Goal: Participate in discussion

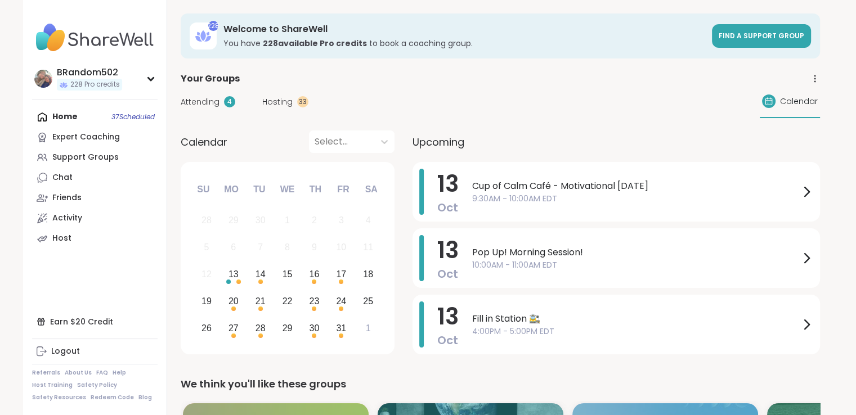
click at [477, 178] on div "Cup of Calm Café - Motivational [DATE] 9:30AM - 10:00AM EDT" at bounding box center [642, 192] width 341 height 46
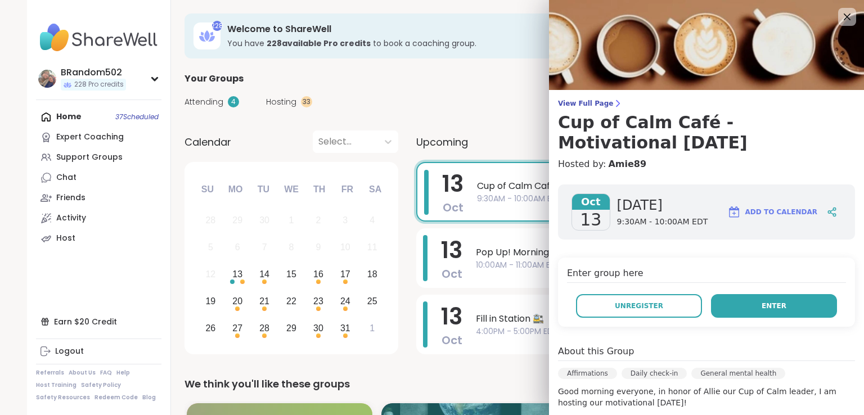
click at [729, 305] on button "Enter" at bounding box center [774, 306] width 126 height 24
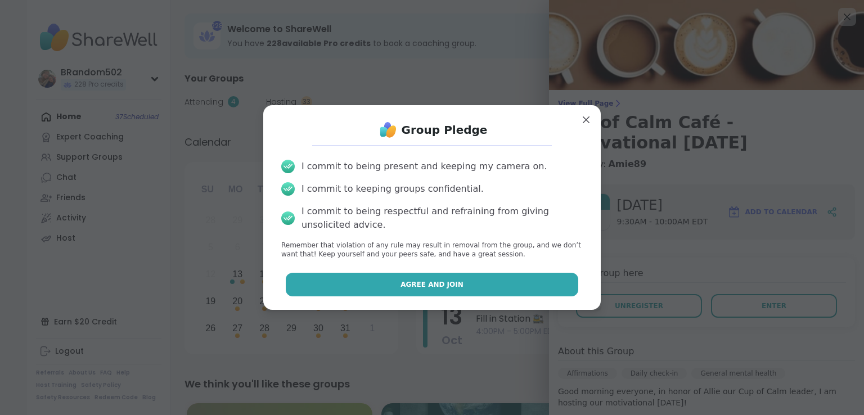
click at [511, 284] on button "Agree and Join" at bounding box center [432, 285] width 293 height 24
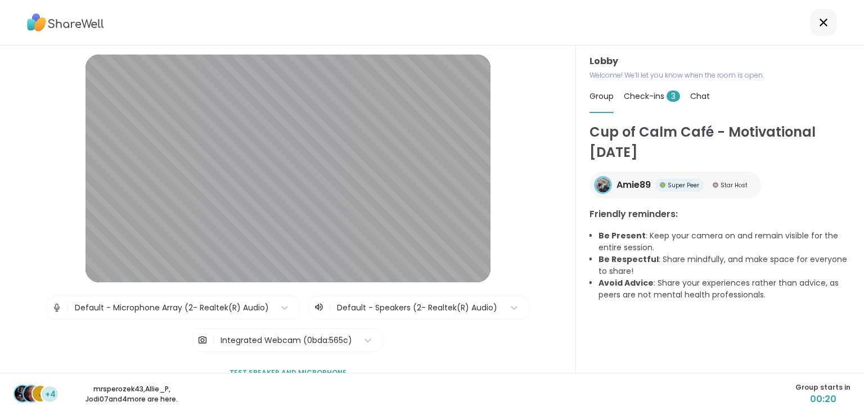
click at [638, 95] on span "Check-ins 3" at bounding box center [652, 96] width 56 height 11
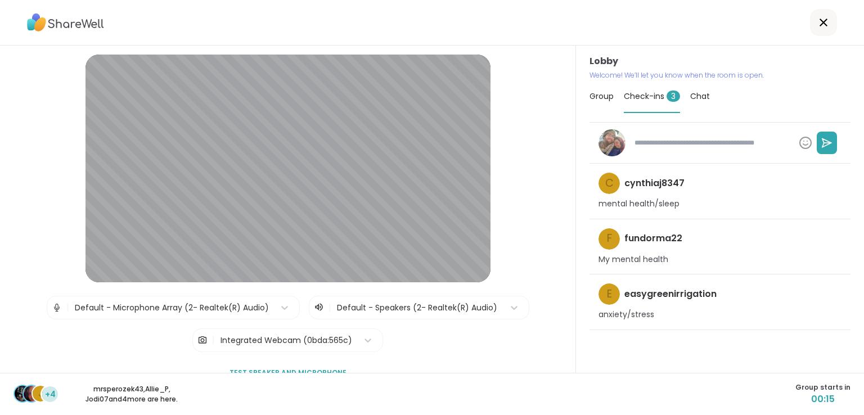
type textarea "*"
click at [694, 98] on span "Chat" at bounding box center [700, 96] width 20 height 11
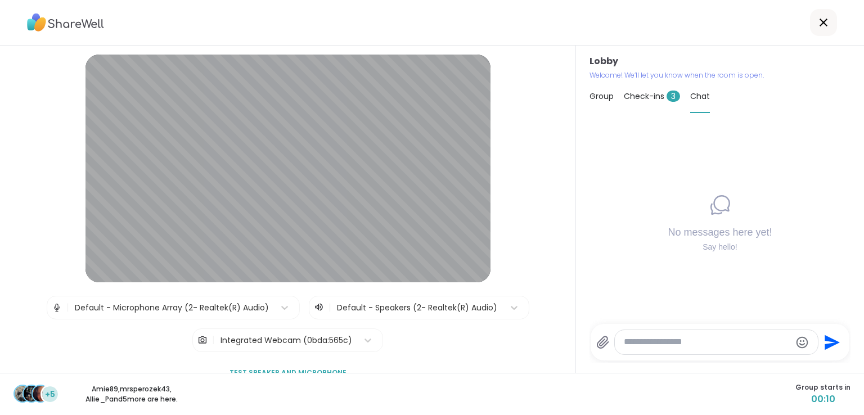
click at [603, 97] on span "Group" at bounding box center [602, 96] width 24 height 11
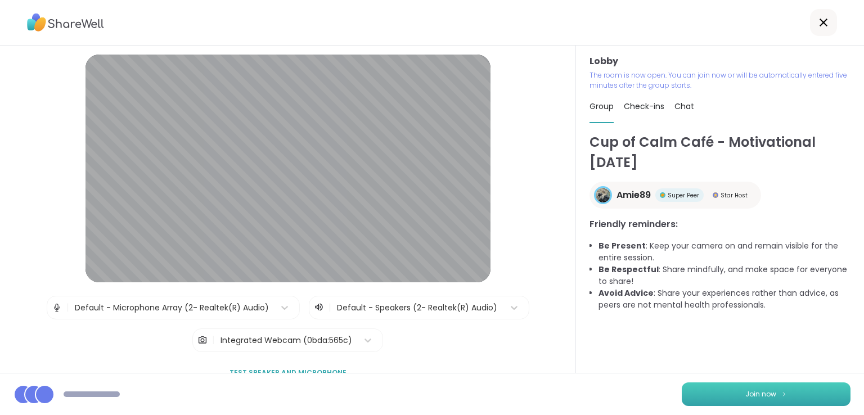
click at [732, 383] on button "Join now" at bounding box center [766, 395] width 169 height 24
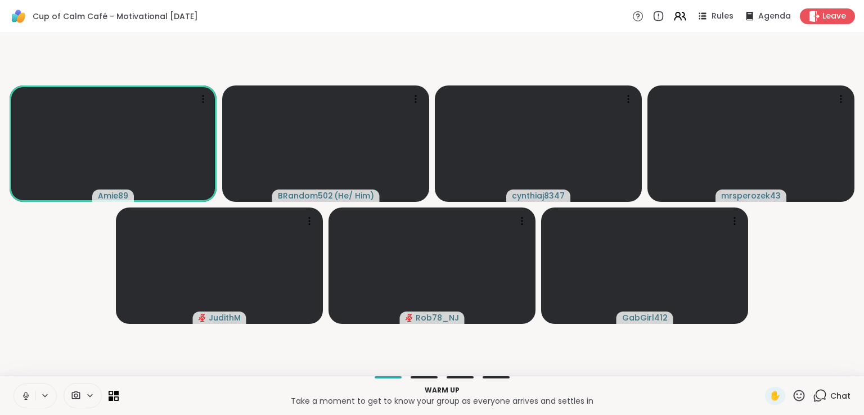
click at [25, 394] on icon at bounding box center [25, 394] width 3 height 5
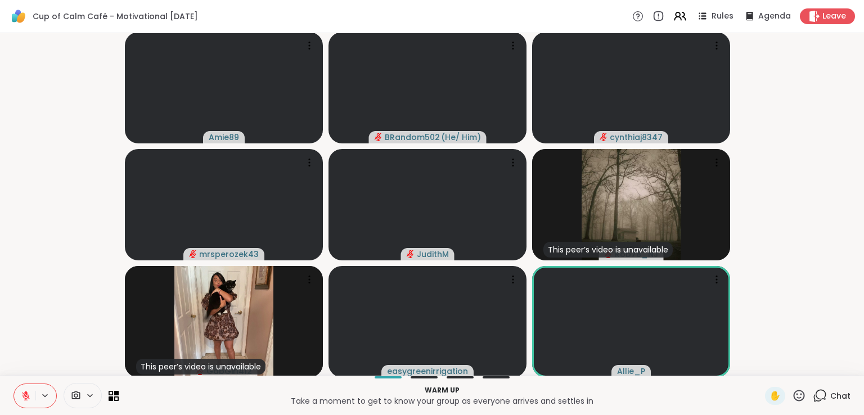
click at [20, 401] on button at bounding box center [24, 396] width 21 height 24
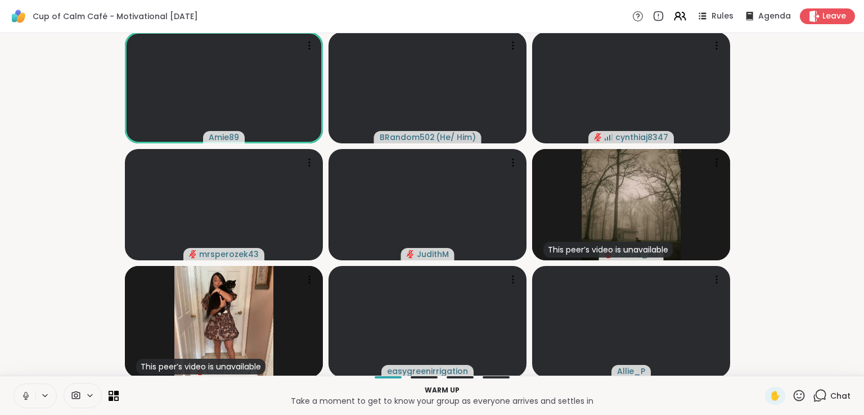
click at [24, 392] on icon at bounding box center [26, 396] width 10 height 10
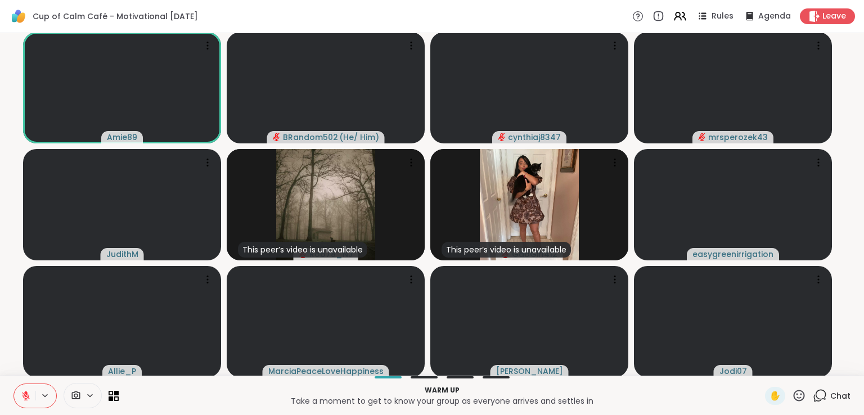
click at [816, 394] on icon at bounding box center [821, 395] width 11 height 10
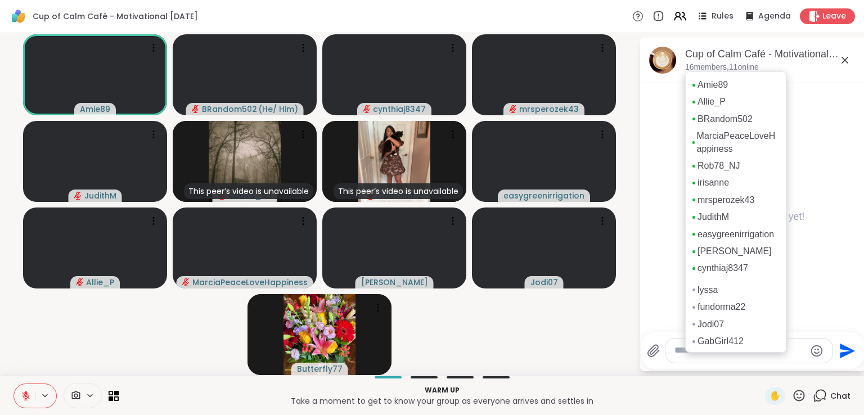
scroll to position [32, 0]
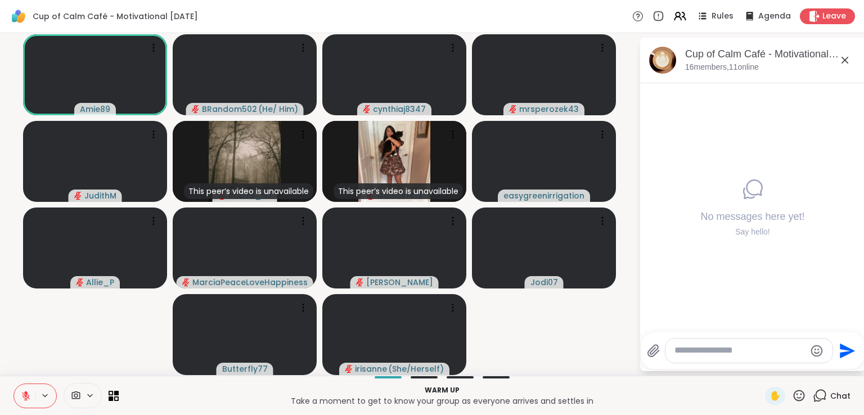
click at [711, 357] on div at bounding box center [748, 351] width 167 height 24
click at [707, 353] on textarea "Type your message" at bounding box center [739, 351] width 131 height 12
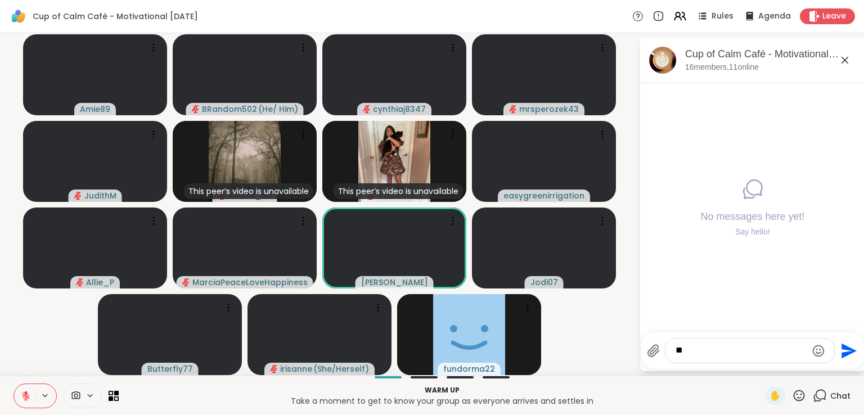
type textarea "***"
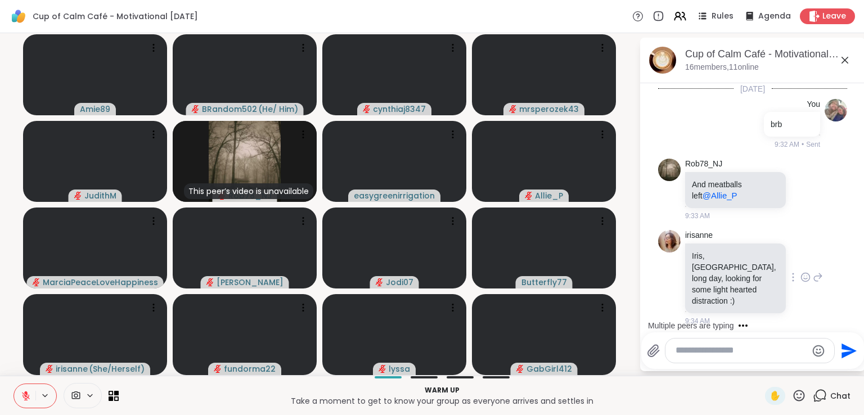
click at [800, 272] on icon at bounding box center [805, 277] width 10 height 11
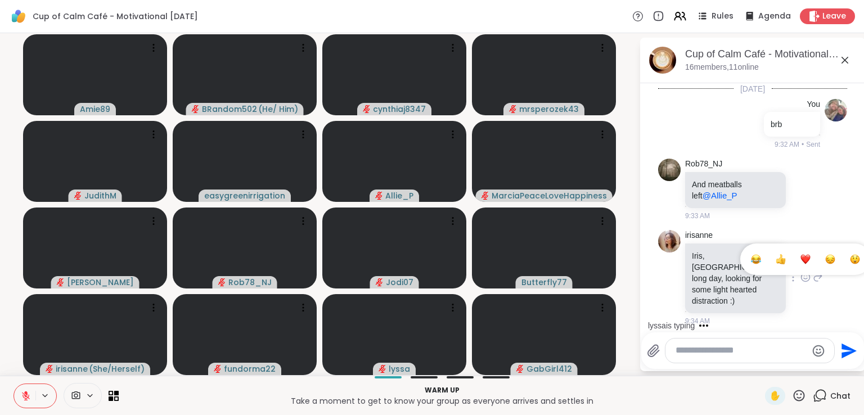
click at [802, 254] on div "Select Reaction: Heart" at bounding box center [805, 259] width 10 height 10
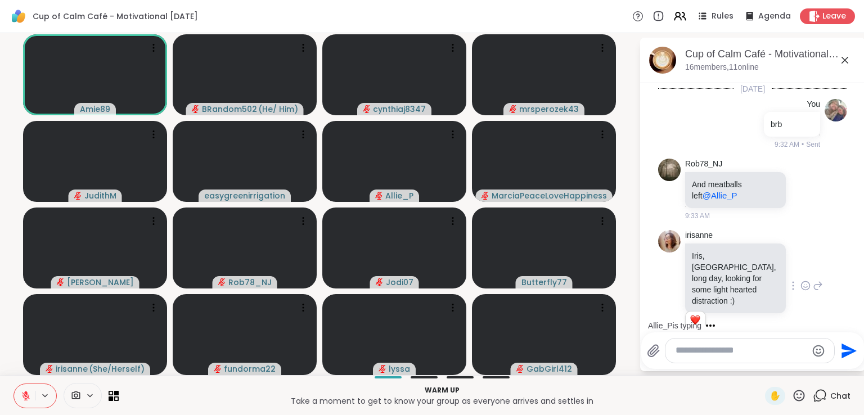
click at [713, 348] on textarea "Type your message" at bounding box center [741, 351] width 131 height 12
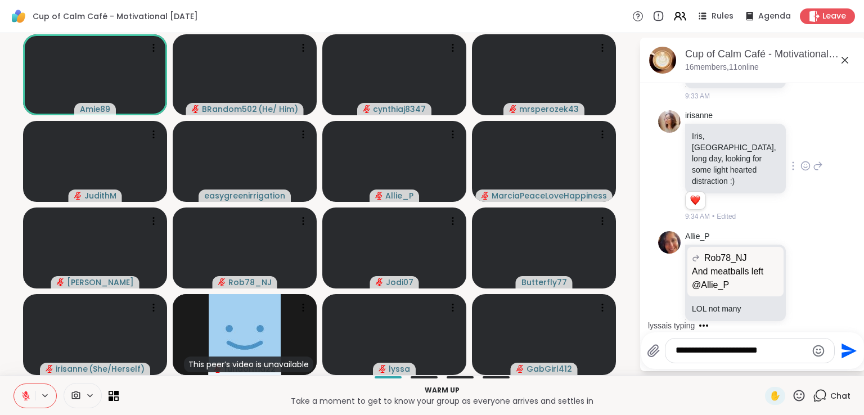
type textarea "**********"
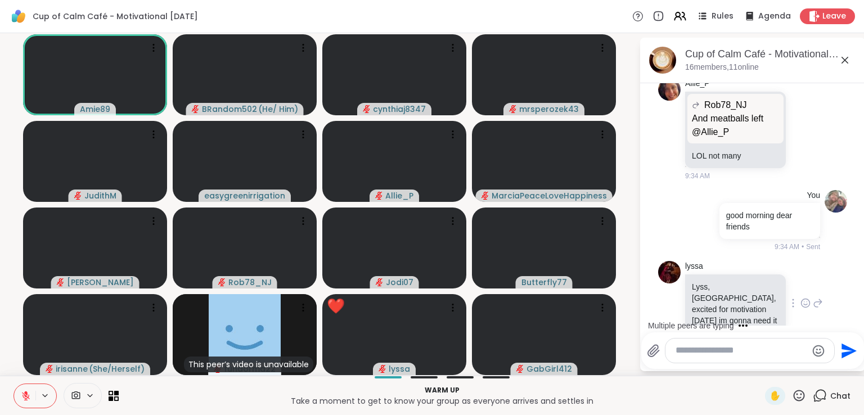
scroll to position [371, 0]
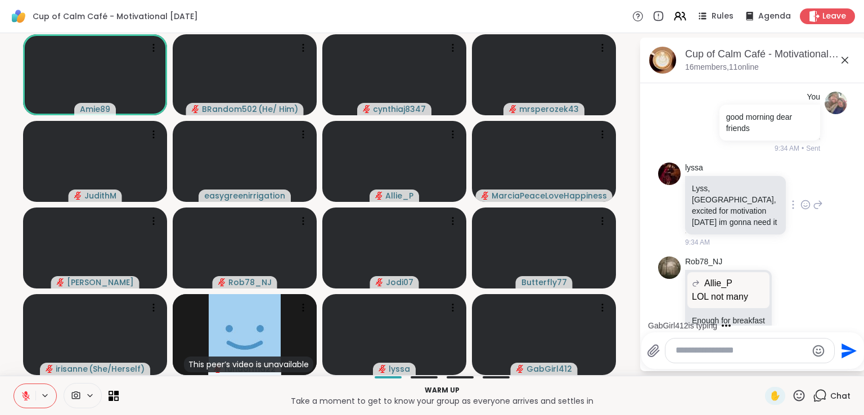
click at [800, 199] on icon at bounding box center [805, 204] width 10 height 11
click at [800, 182] on div "Select Reaction: Heart" at bounding box center [805, 187] width 10 height 10
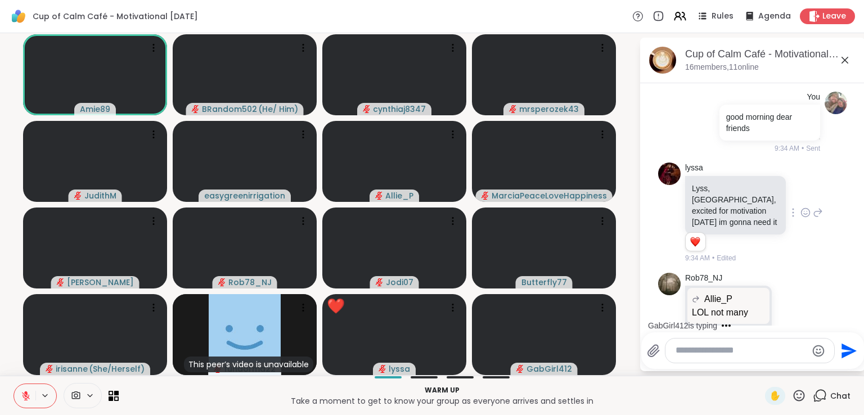
click at [708, 352] on textarea "Type your message" at bounding box center [741, 351] width 131 height 12
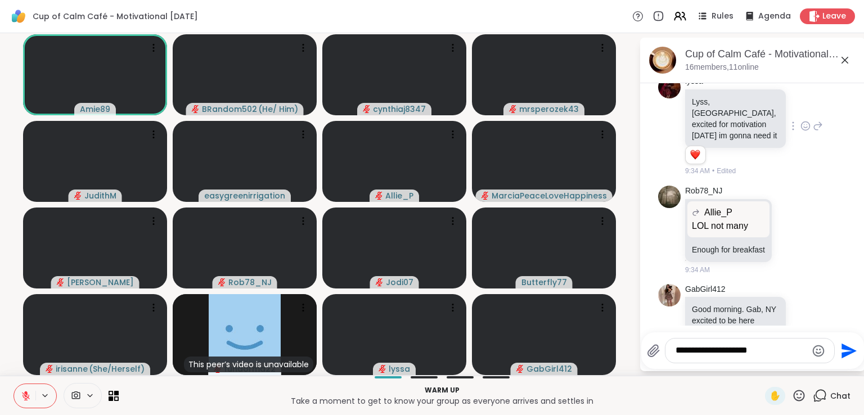
type textarea "**********"
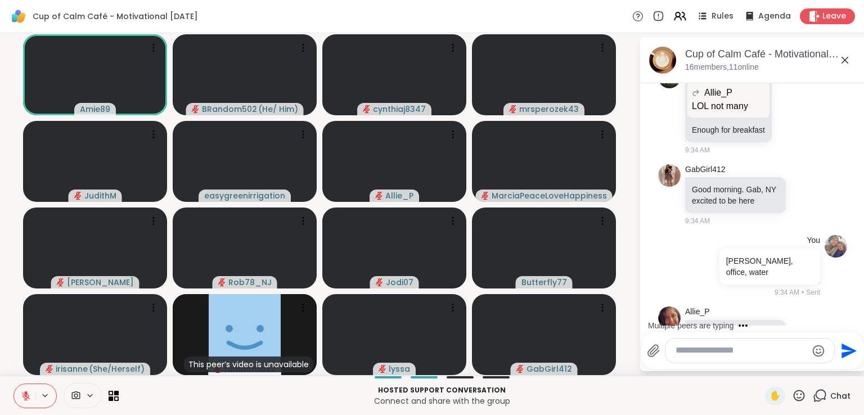
scroll to position [665, 0]
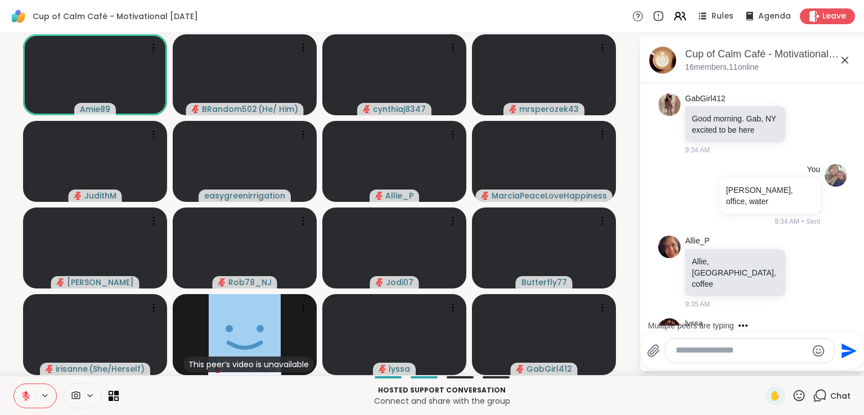
click at [800, 343] on icon at bounding box center [805, 348] width 10 height 11
click at [800, 326] on div "Select Reaction: Heart" at bounding box center [805, 331] width 10 height 10
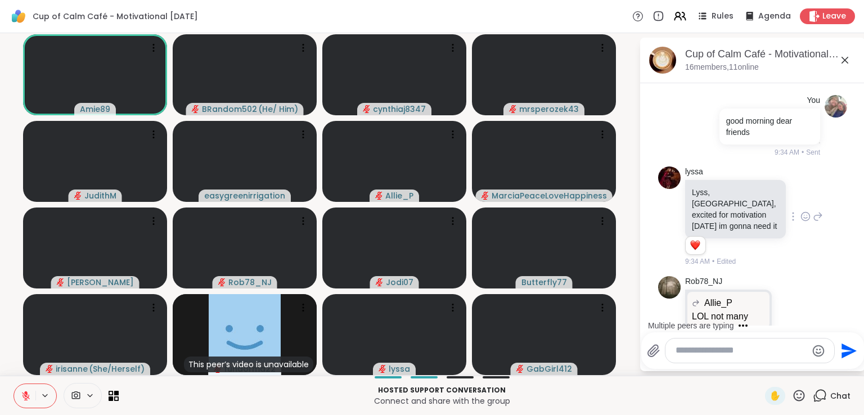
scroll to position [388, 0]
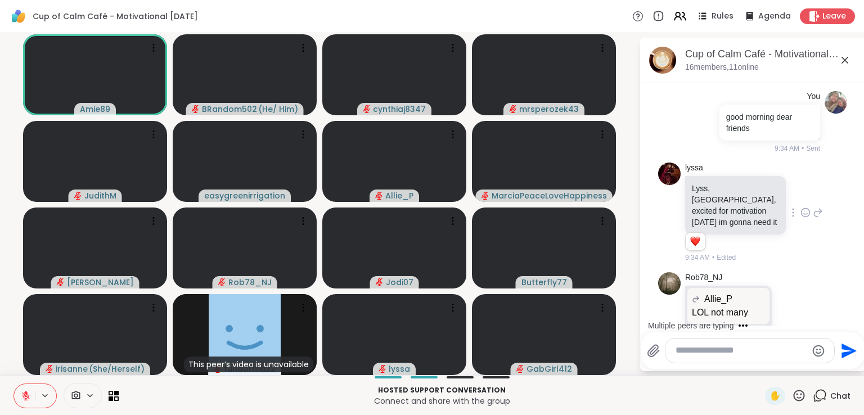
click at [815, 209] on icon at bounding box center [819, 213] width 8 height 8
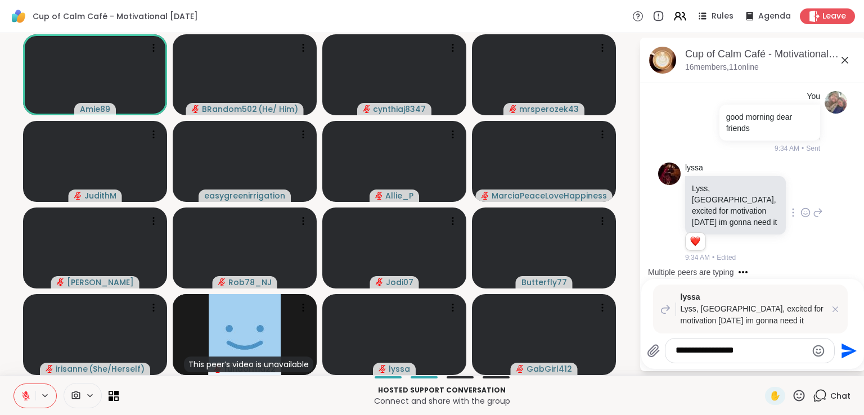
type textarea "**********"
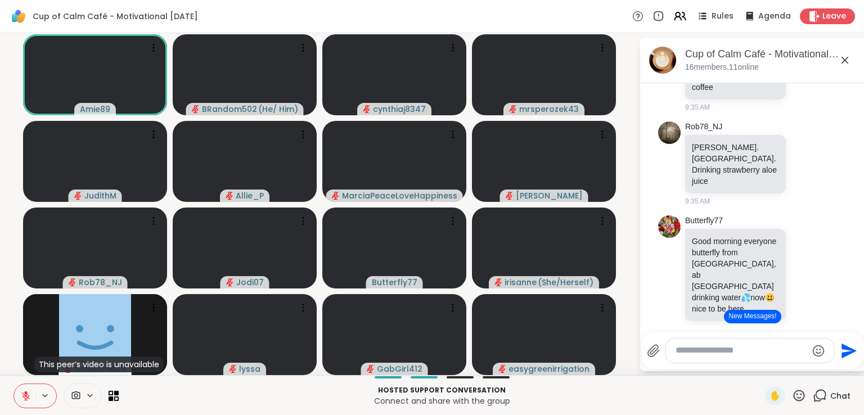
scroll to position [1358, 0]
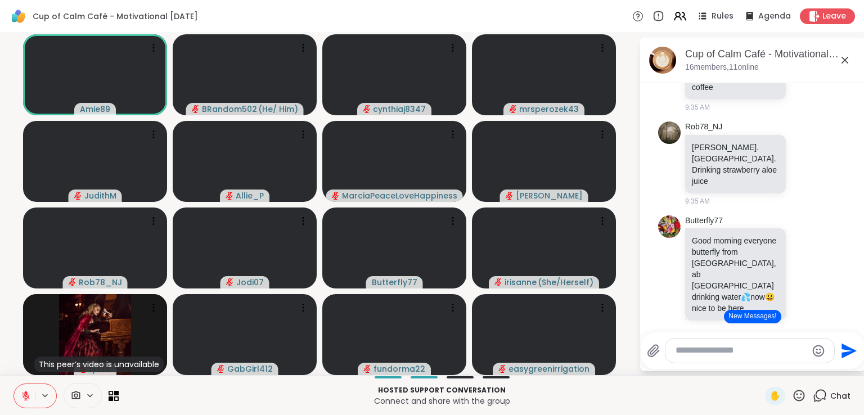
click at [29, 392] on icon at bounding box center [26, 396] width 10 height 10
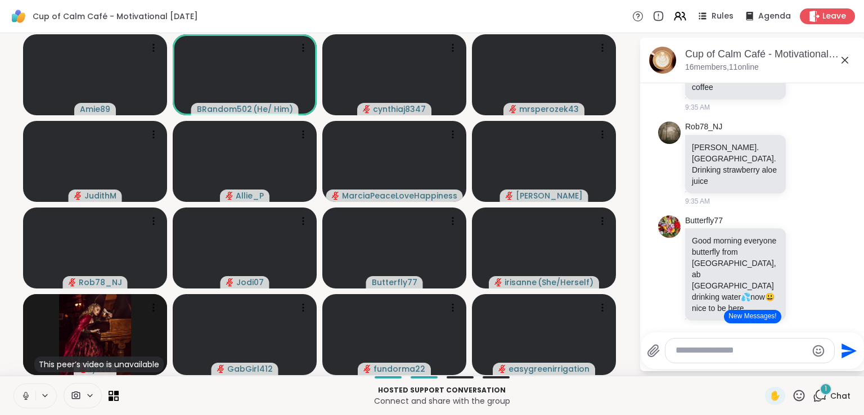
click at [20, 389] on button at bounding box center [24, 396] width 21 height 24
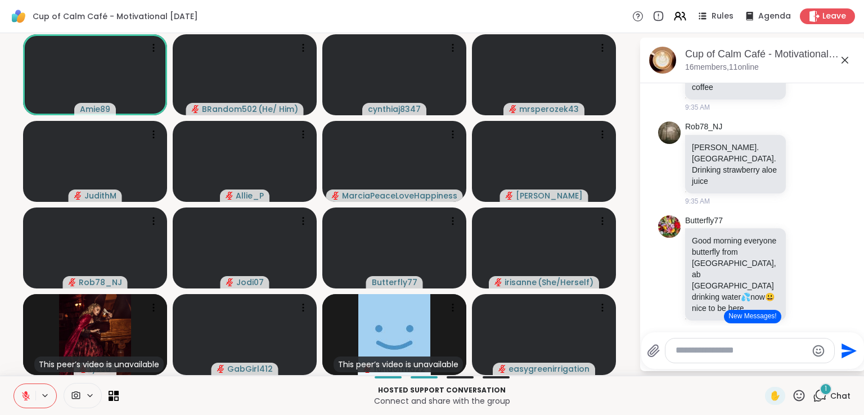
click at [745, 315] on button "New Messages!" at bounding box center [752, 317] width 57 height 14
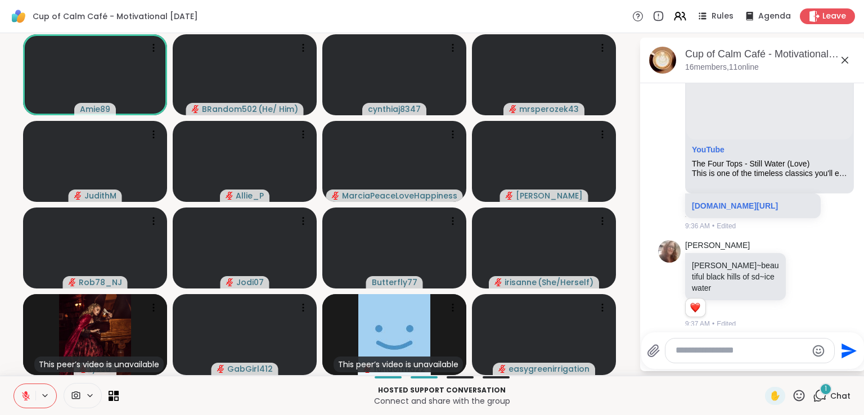
scroll to position [1699, 0]
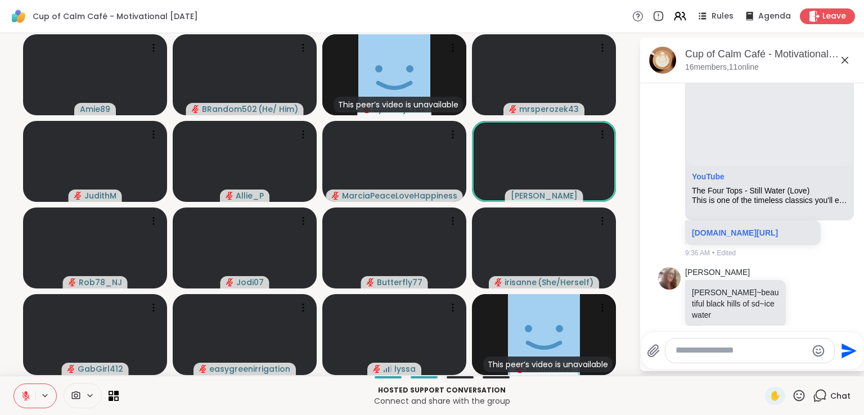
click at [792, 392] on icon at bounding box center [799, 396] width 14 height 14
click at [756, 367] on div "❤️" at bounding box center [766, 366] width 20 height 18
click at [792, 393] on icon at bounding box center [799, 396] width 14 height 14
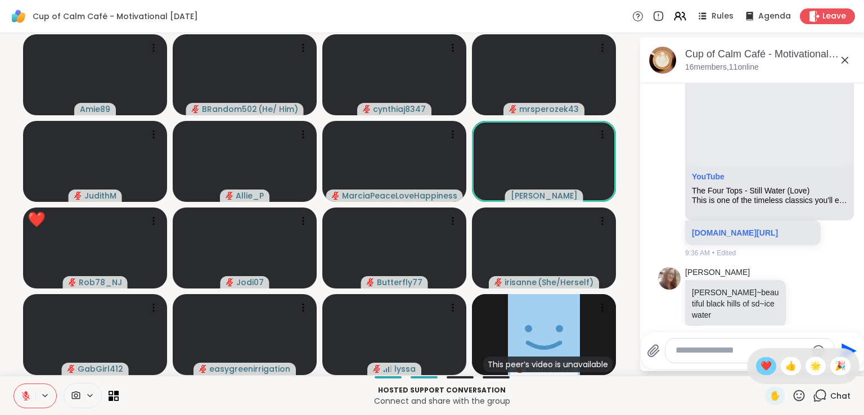
click at [761, 366] on span "❤️" at bounding box center [766, 366] width 11 height 14
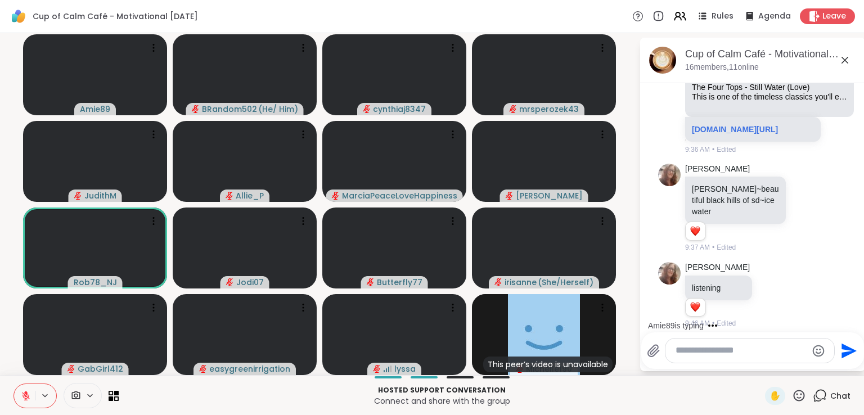
scroll to position [1914, 0]
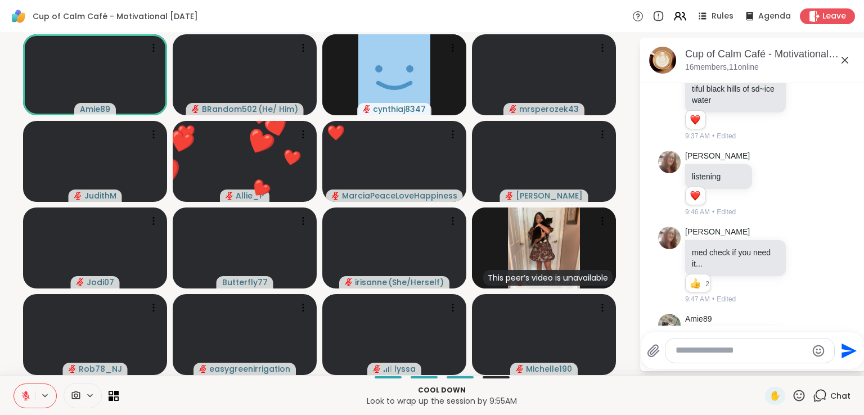
click at [792, 394] on icon at bounding box center [799, 396] width 14 height 14
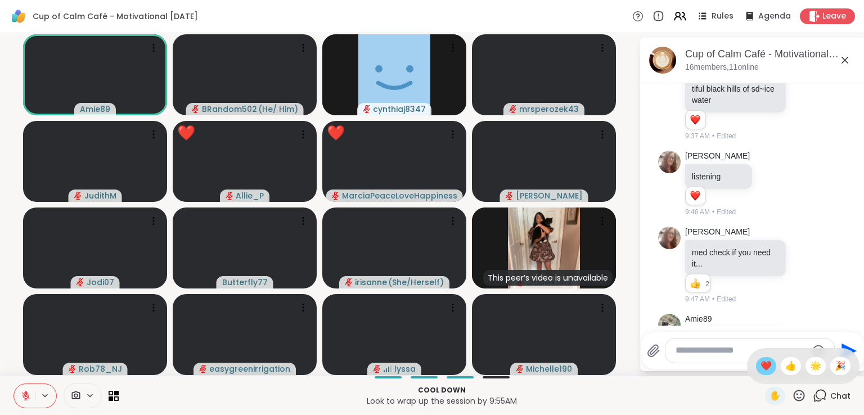
click at [761, 362] on span "❤️" at bounding box center [766, 366] width 11 height 14
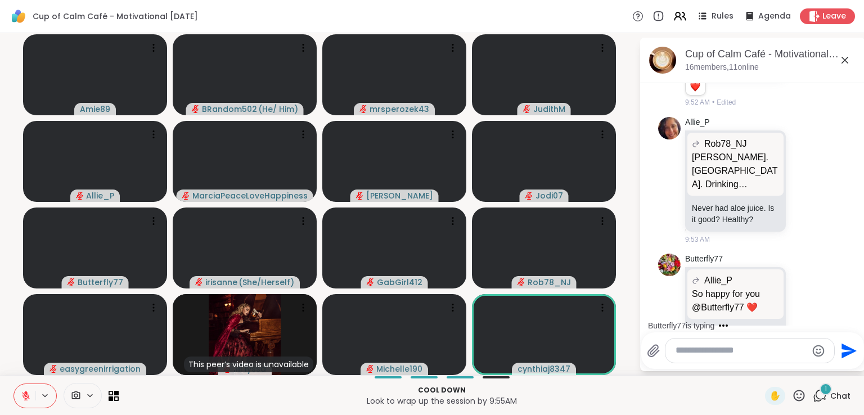
scroll to position [2509, 0]
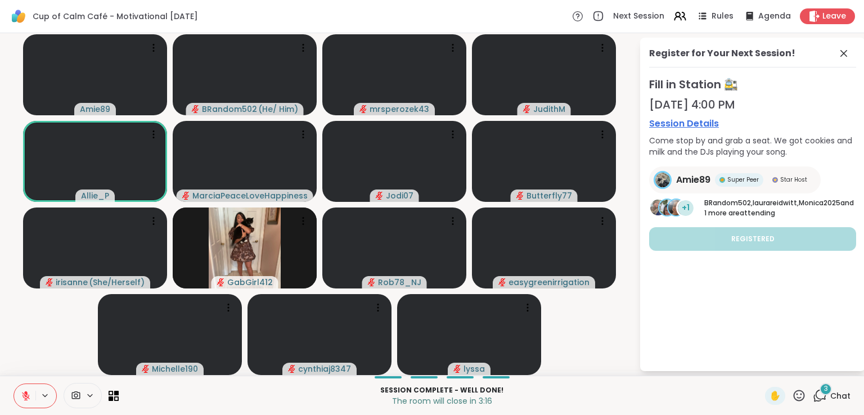
click at [813, 392] on icon at bounding box center [820, 396] width 14 height 14
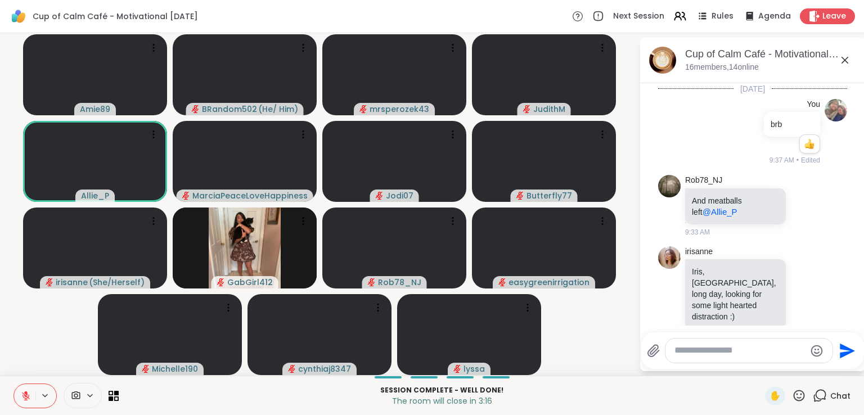
scroll to position [2810, 0]
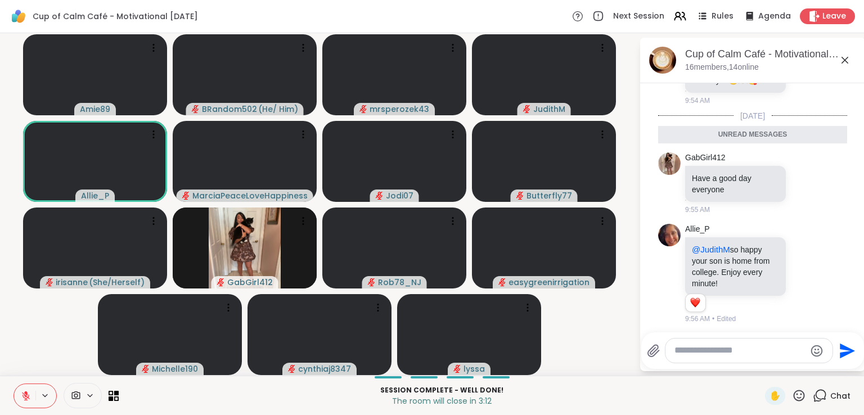
click at [802, 360] on icon at bounding box center [806, 364] width 8 height 8
click at [800, 341] on div "Select Reaction: Heart" at bounding box center [805, 346] width 10 height 10
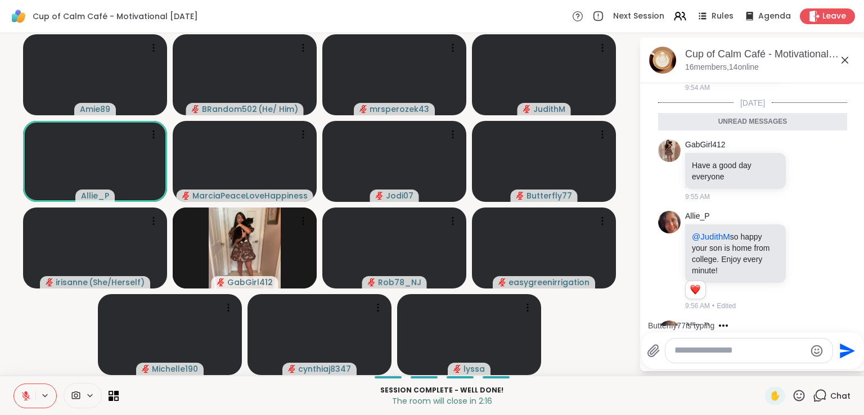
scroll to position [2826, 0]
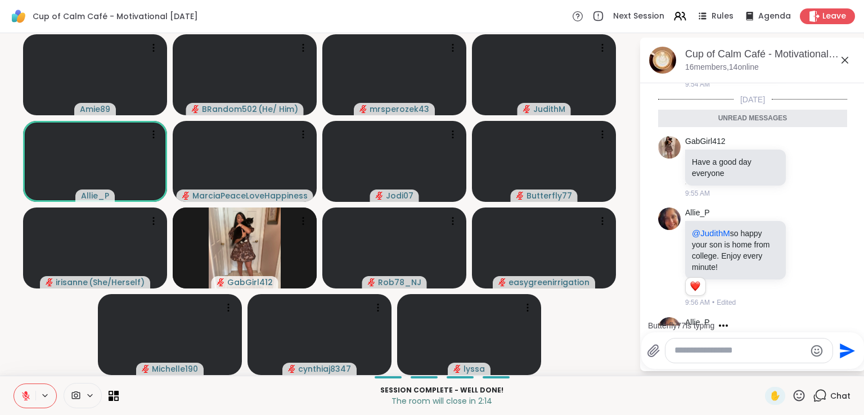
click at [734, 356] on textarea "Type your message" at bounding box center [739, 351] width 131 height 12
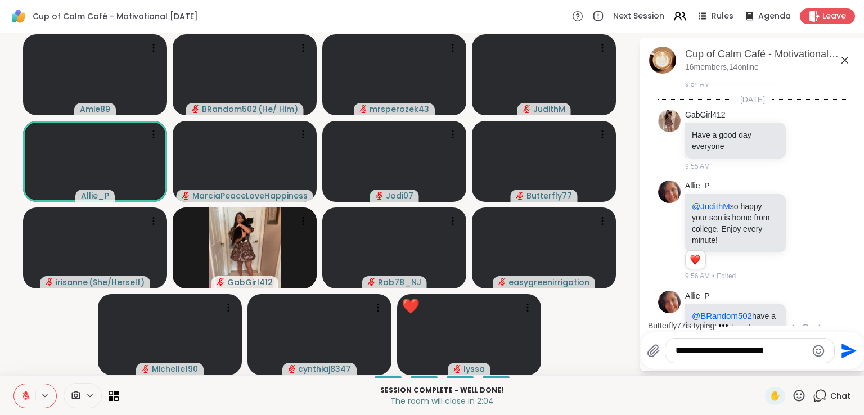
scroll to position [2904, 0]
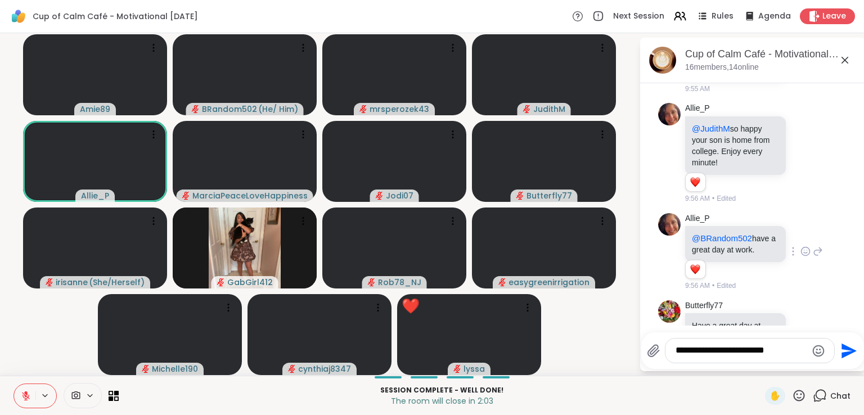
type textarea "**********"
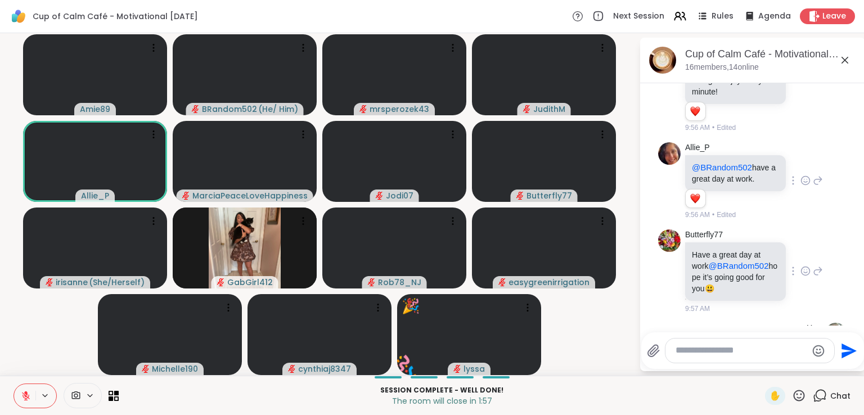
click at [804, 272] on icon at bounding box center [805, 272] width 3 height 1
click at [800, 248] on div "Select Reaction: Heart" at bounding box center [805, 253] width 10 height 10
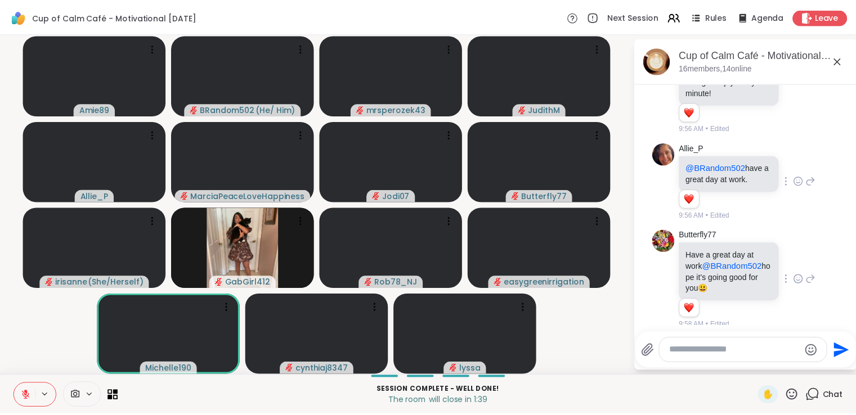
scroll to position [3062, 0]
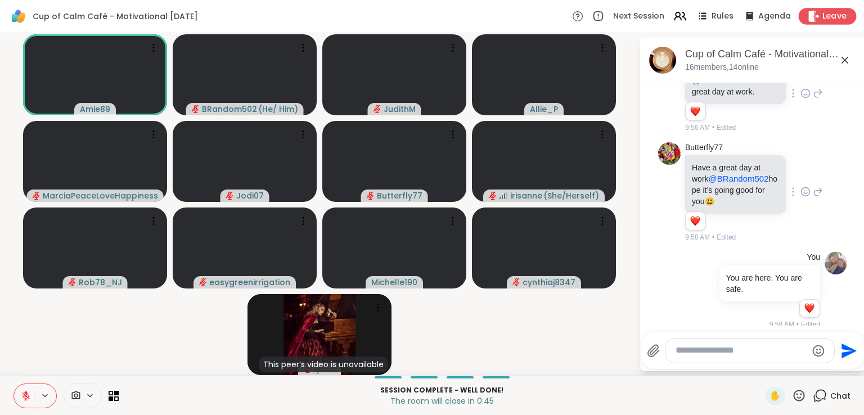
click at [822, 19] on span "Leave" at bounding box center [834, 17] width 25 height 12
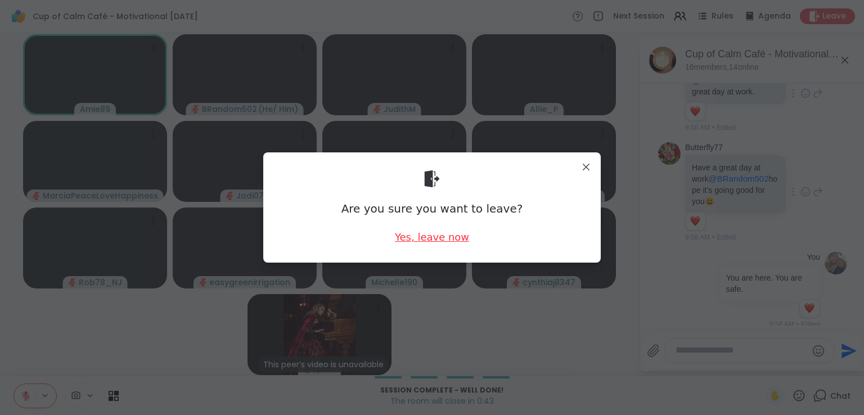
click at [440, 231] on div "Yes, leave now" at bounding box center [432, 237] width 74 height 14
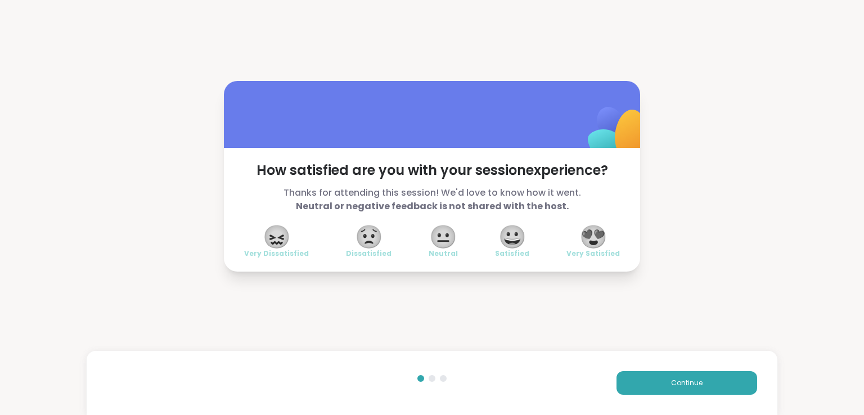
click at [593, 227] on span "😍" at bounding box center [593, 237] width 28 height 20
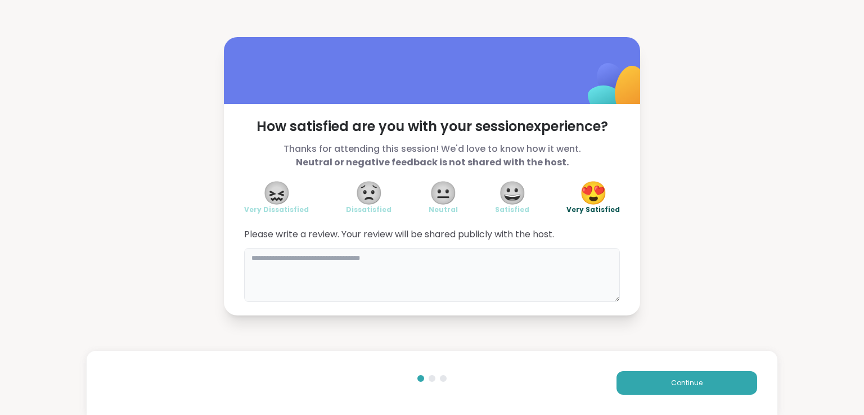
click at [603, 271] on textarea at bounding box center [432, 275] width 376 height 54
type textarea "**********"
click at [717, 390] on button "Continue" at bounding box center [687, 383] width 141 height 24
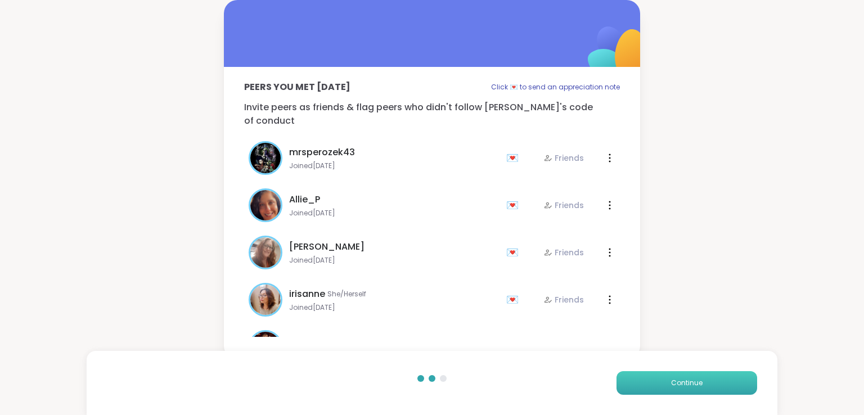
click at [717, 390] on button "Continue" at bounding box center [687, 383] width 141 height 24
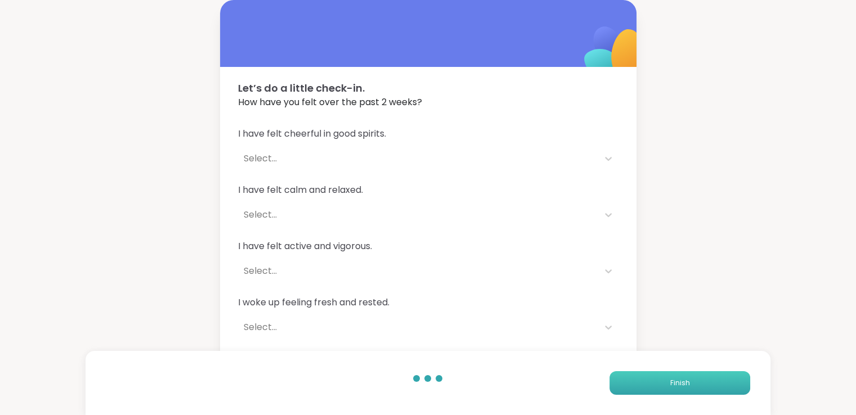
click at [717, 390] on button "Finish" at bounding box center [679, 383] width 141 height 24
